Goal: Transaction & Acquisition: Purchase product/service

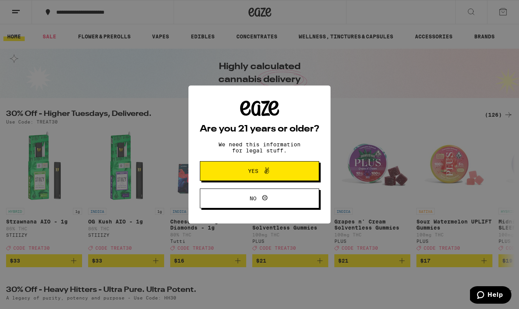
click at [204, 166] on button "Yes" at bounding box center [259, 171] width 119 height 20
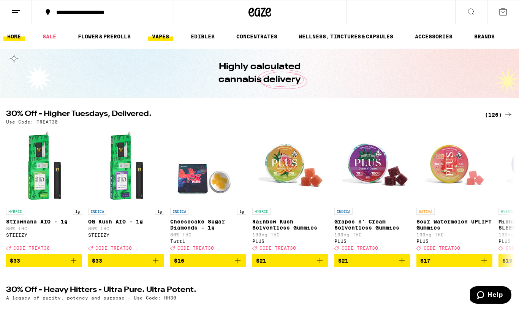
click at [168, 38] on link "VAPES" at bounding box center [160, 36] width 25 height 9
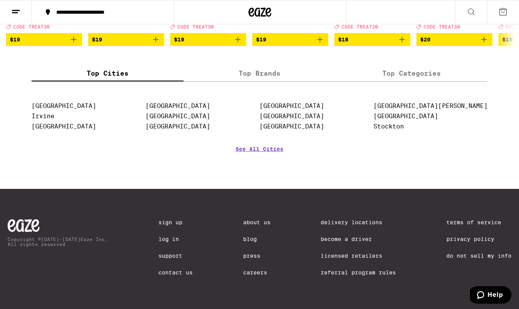
scroll to position [709, 0]
